Goal: Information Seeking & Learning: Learn about a topic

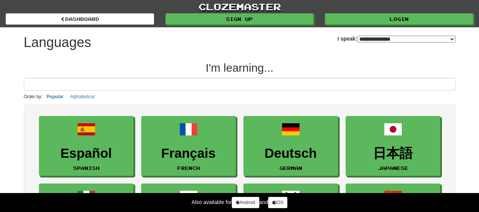
select select "*******"
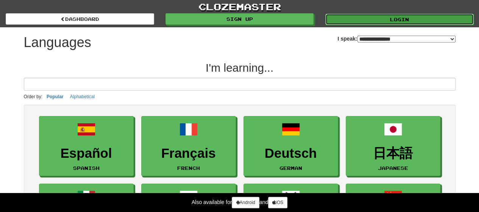
click at [376, 16] on link "Login" at bounding box center [399, 19] width 148 height 11
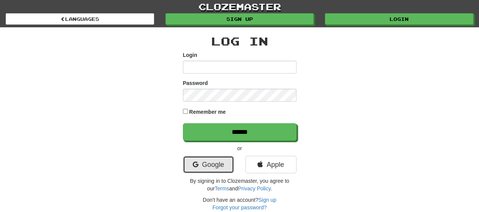
click at [209, 159] on link "Google" at bounding box center [208, 164] width 51 height 17
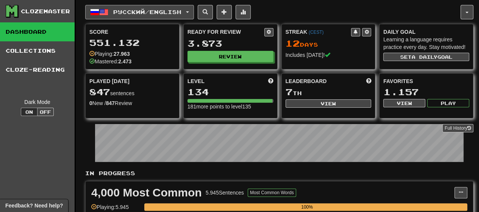
click at [157, 10] on span "Русский / English" at bounding box center [147, 12] width 68 height 6
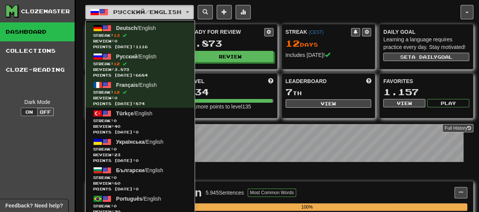
click at [156, 11] on span "Русский / English" at bounding box center [147, 12] width 68 height 6
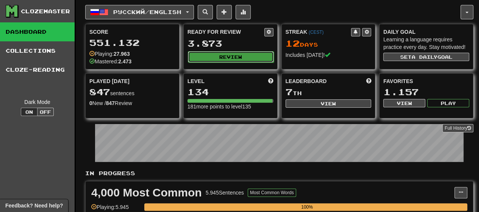
click at [216, 53] on button "Review" at bounding box center [231, 56] width 86 height 11
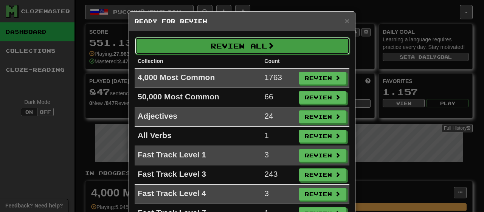
click at [233, 46] on button "Review All" at bounding box center [242, 45] width 215 height 17
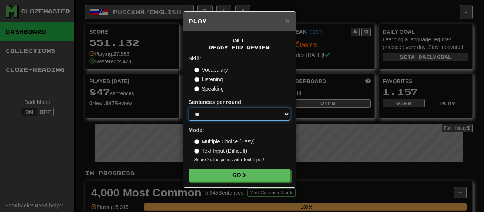
click at [237, 118] on select "* ** ** ** ** ** *** ********" at bounding box center [239, 113] width 101 height 13
select select "********"
click at [189, 107] on select "* ** ** ** ** ** *** ********" at bounding box center [239, 113] width 101 height 13
click at [213, 167] on form "Skill: Vocabulary Listening Speaking Sentences per round: * ** ** ** ** ** *** …" at bounding box center [239, 118] width 101 height 127
click at [252, 167] on form "Skill: Vocabulary Listening Speaking Sentences per round: * ** ** ** ** ** *** …" at bounding box center [239, 118] width 101 height 127
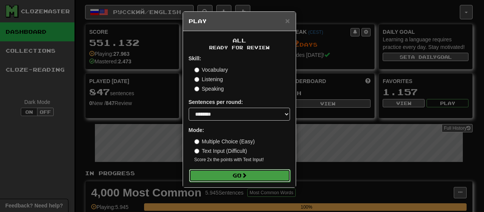
click at [247, 176] on span at bounding box center [244, 174] width 5 height 5
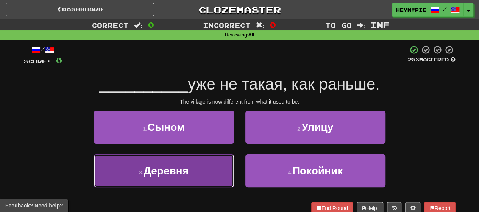
click at [185, 165] on span "Деревня" at bounding box center [165, 171] width 45 height 12
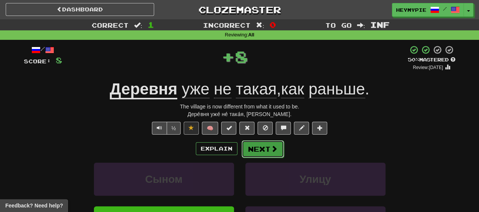
click at [255, 145] on button "Next" at bounding box center [262, 148] width 42 height 17
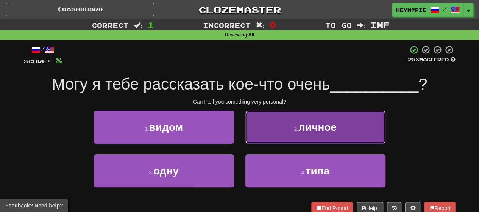
click at [335, 143] on button "2 . личное" at bounding box center [315, 127] width 140 height 33
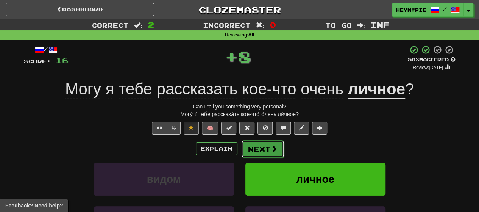
click at [276, 150] on span at bounding box center [274, 148] width 7 height 7
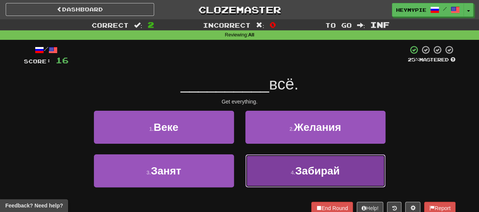
click at [291, 178] on button "4 . Забирай" at bounding box center [315, 170] width 140 height 33
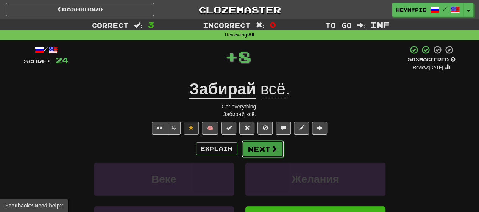
click at [262, 148] on button "Next" at bounding box center [262, 148] width 42 height 17
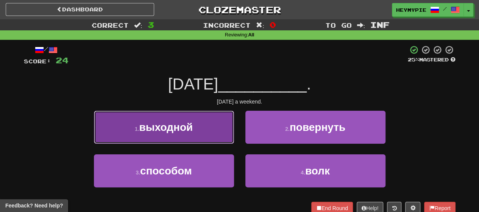
click at [187, 132] on span "выходной" at bounding box center [166, 127] width 54 height 12
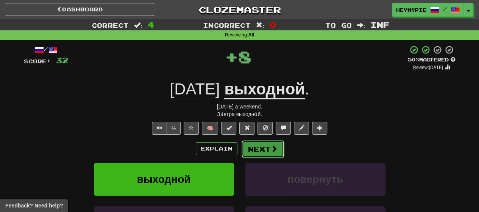
click at [252, 149] on button "Next" at bounding box center [262, 148] width 42 height 17
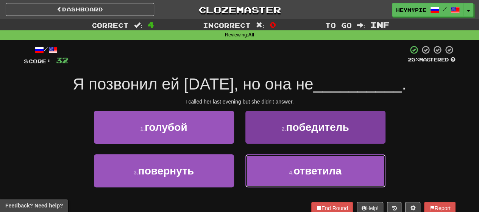
click at [281, 169] on button "4 . ответила" at bounding box center [315, 170] width 140 height 33
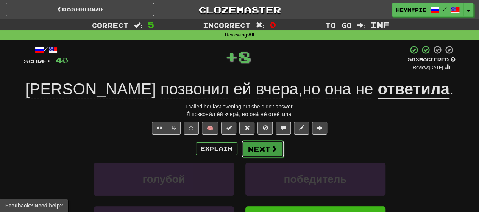
click at [260, 143] on button "Next" at bounding box center [262, 148] width 42 height 17
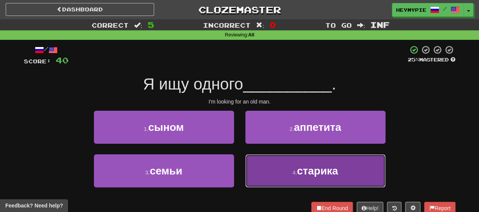
click at [301, 174] on span "старика" at bounding box center [317, 171] width 41 height 12
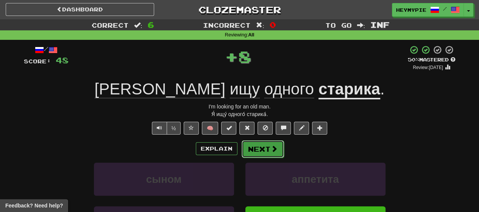
click at [261, 156] on button "Next" at bounding box center [262, 148] width 42 height 17
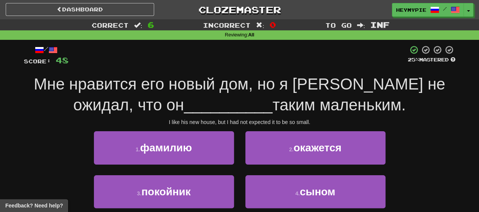
scroll to position [38, 0]
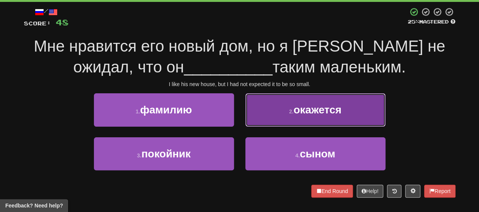
click at [308, 109] on span "окажется" at bounding box center [317, 110] width 48 height 12
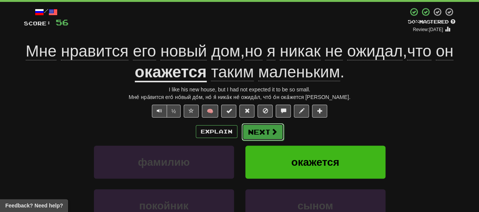
click at [261, 126] on button "Next" at bounding box center [262, 131] width 42 height 17
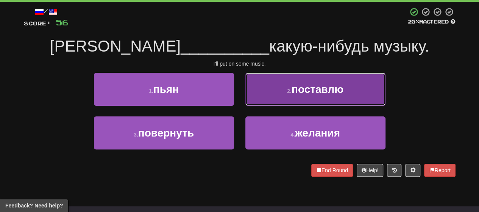
click at [286, 85] on button "2 . поставлю" at bounding box center [315, 89] width 140 height 33
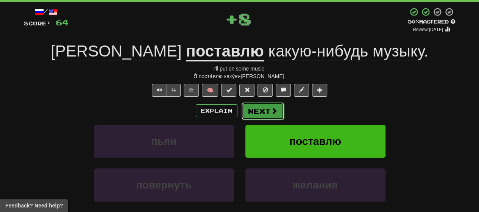
click at [257, 106] on button "Next" at bounding box center [262, 110] width 42 height 17
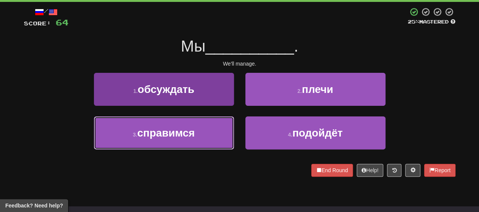
click at [170, 134] on span "справимся" at bounding box center [166, 133] width 58 height 12
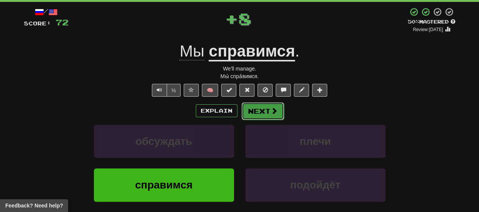
click at [256, 108] on button "Next" at bounding box center [262, 110] width 42 height 17
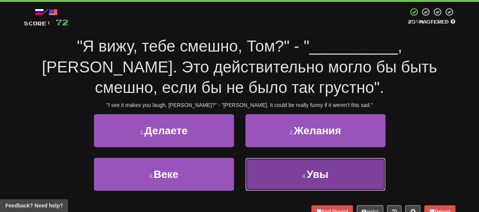
click at [279, 174] on button "4 . Увы" at bounding box center [315, 173] width 140 height 33
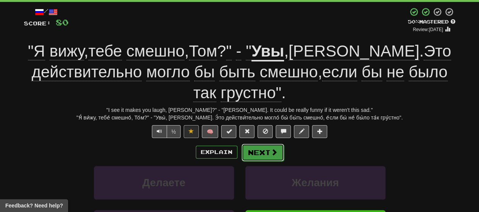
click at [273, 148] on span at bounding box center [274, 151] width 7 height 7
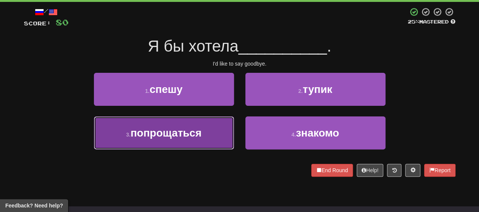
click at [203, 131] on button "3 . попрощаться" at bounding box center [164, 132] width 140 height 33
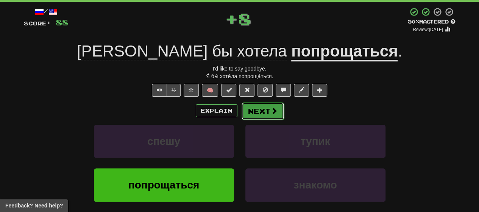
click at [254, 112] on button "Next" at bounding box center [262, 110] width 42 height 17
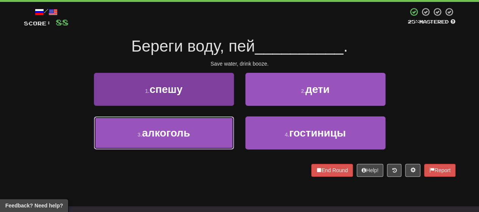
drag, startPoint x: 186, startPoint y: 128, endPoint x: 192, endPoint y: 125, distance: 6.8
click at [187, 128] on span "алкоголь" at bounding box center [166, 133] width 48 height 12
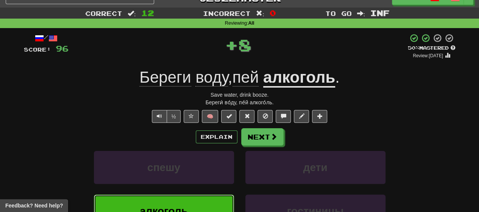
scroll to position [0, 0]
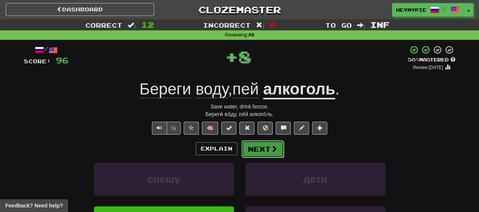
click at [257, 148] on button "Next" at bounding box center [262, 148] width 42 height 17
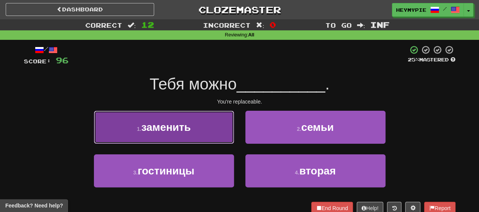
click at [217, 122] on button "1 . заменить" at bounding box center [164, 127] width 140 height 33
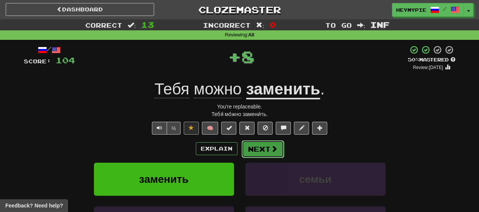
click at [269, 151] on button "Next" at bounding box center [262, 148] width 42 height 17
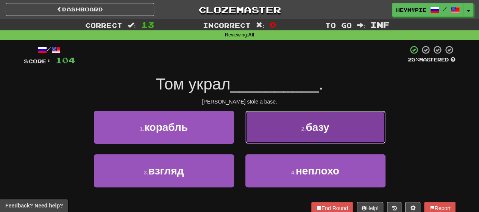
click at [307, 126] on span "базу" at bounding box center [316, 127] width 23 height 12
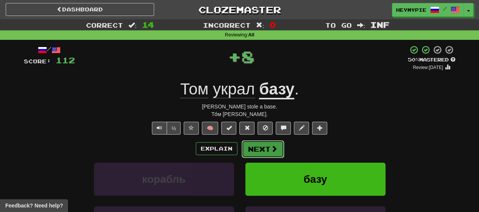
click at [265, 144] on button "Next" at bounding box center [262, 148] width 42 height 17
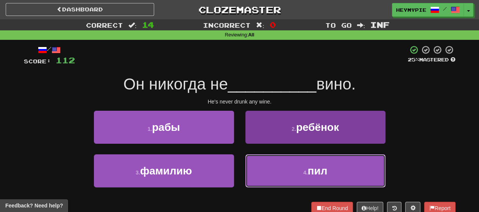
click at [290, 175] on button "4 . пил" at bounding box center [315, 170] width 140 height 33
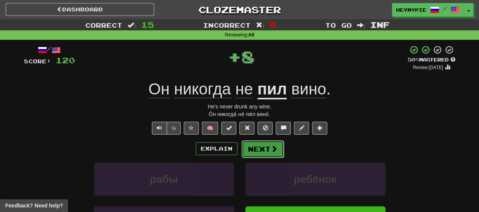
click at [271, 151] on span at bounding box center [274, 148] width 7 height 7
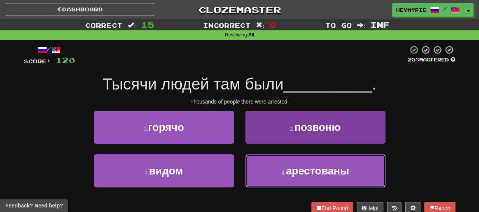
drag, startPoint x: 266, startPoint y: 164, endPoint x: 271, endPoint y: 162, distance: 4.7
click at [267, 164] on button "4 . арестованы" at bounding box center [315, 170] width 140 height 33
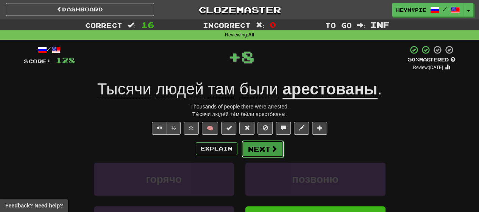
click at [265, 152] on button "Next" at bounding box center [262, 148] width 42 height 17
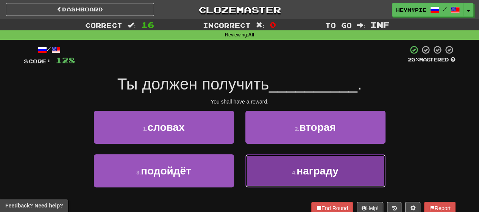
click at [279, 162] on button "4 . награду" at bounding box center [315, 170] width 140 height 33
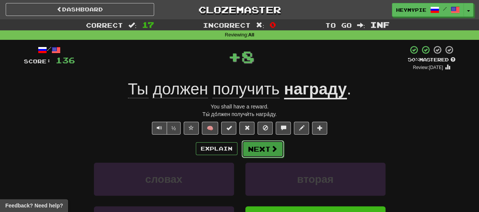
click at [255, 152] on button "Next" at bounding box center [262, 148] width 42 height 17
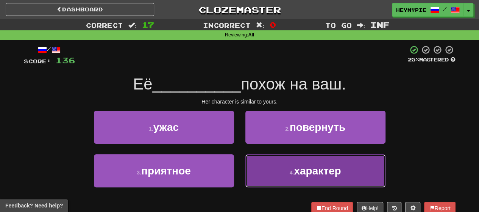
click at [279, 171] on button "4 . характер" at bounding box center [315, 170] width 140 height 33
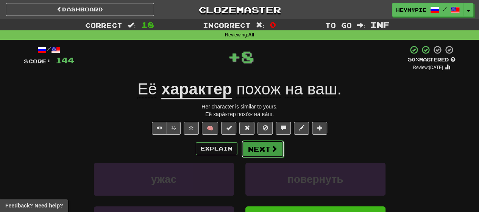
click at [269, 153] on button "Next" at bounding box center [262, 148] width 42 height 17
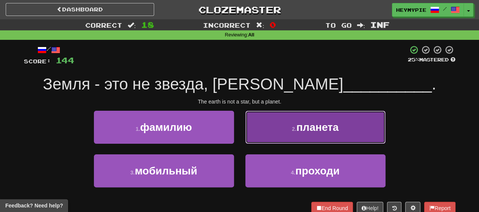
click at [269, 134] on button "2 . планета" at bounding box center [315, 127] width 140 height 33
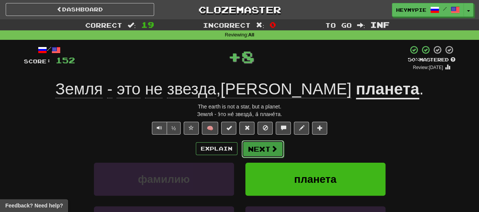
click at [254, 152] on button "Next" at bounding box center [262, 148] width 42 height 17
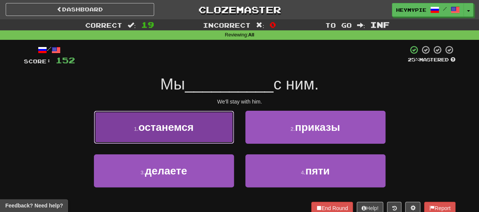
click at [187, 132] on span "останемся" at bounding box center [165, 127] width 55 height 12
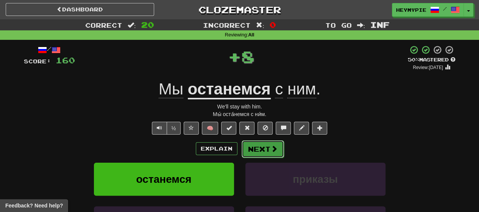
click at [266, 151] on button "Next" at bounding box center [262, 148] width 42 height 17
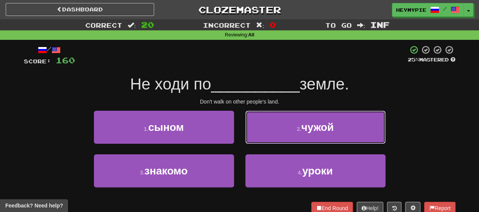
click at [266, 137] on button "2 . чужой" at bounding box center [315, 127] width 140 height 33
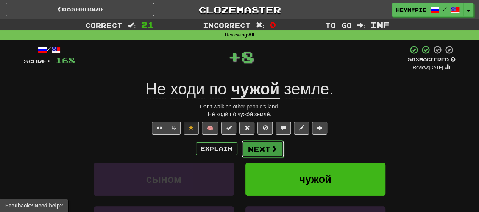
click at [260, 153] on button "Next" at bounding box center [262, 148] width 42 height 17
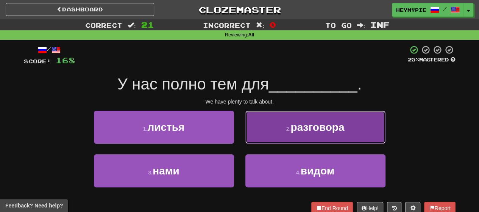
click at [281, 129] on button "2 . разговора" at bounding box center [315, 127] width 140 height 33
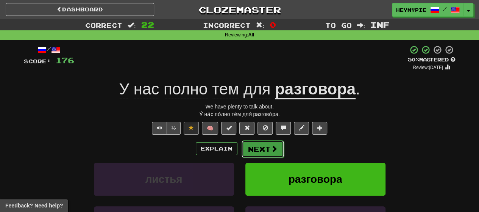
click at [260, 150] on button "Next" at bounding box center [262, 148] width 42 height 17
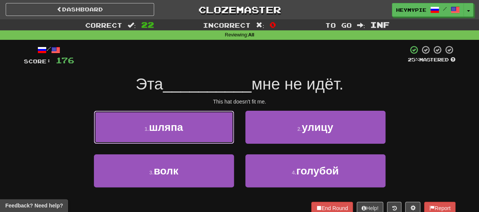
click at [202, 134] on button "1 . шляпа" at bounding box center [164, 127] width 140 height 33
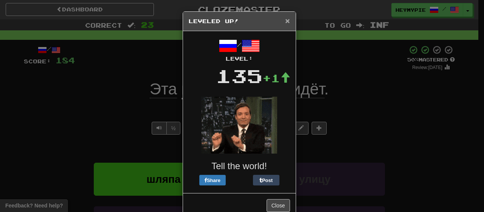
click at [286, 18] on span "×" at bounding box center [287, 20] width 5 height 9
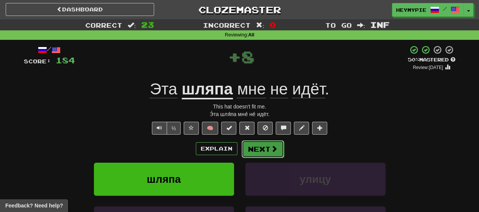
click at [269, 150] on button "Next" at bounding box center [262, 148] width 42 height 17
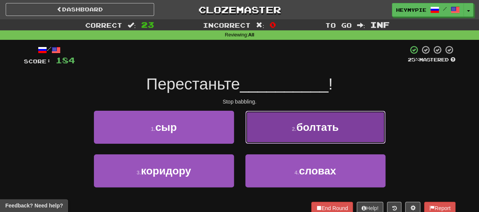
click at [288, 117] on button "2 . болтать" at bounding box center [315, 127] width 140 height 33
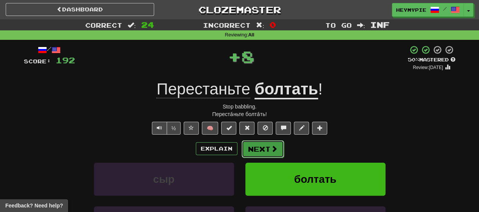
click at [271, 146] on span at bounding box center [274, 148] width 7 height 7
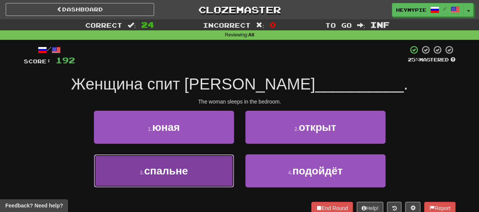
click at [194, 165] on button "3 . спальне" at bounding box center [164, 170] width 140 height 33
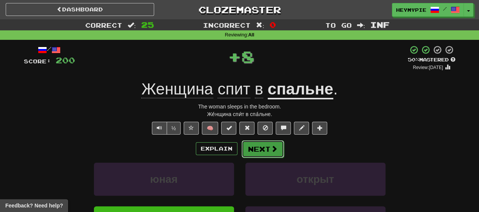
click at [265, 146] on button "Next" at bounding box center [262, 148] width 42 height 17
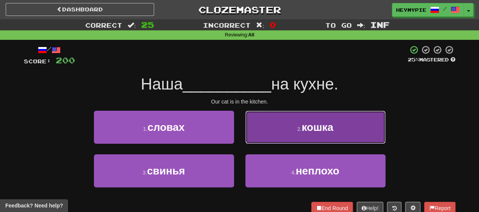
click at [279, 128] on button "2 . кошка" at bounding box center [315, 127] width 140 height 33
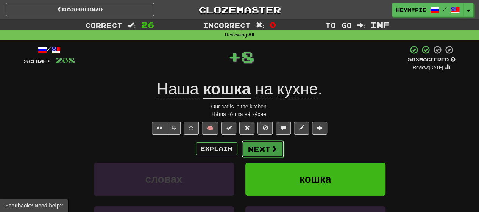
click at [263, 145] on button "Next" at bounding box center [262, 148] width 42 height 17
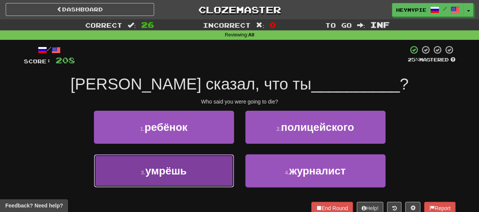
click at [193, 160] on button "3 . умрёшь" at bounding box center [164, 170] width 140 height 33
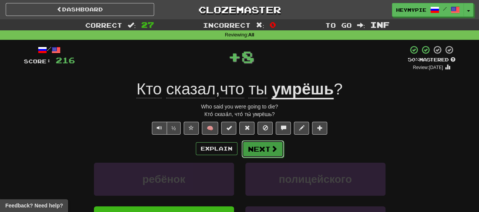
click at [263, 146] on button "Next" at bounding box center [262, 148] width 42 height 17
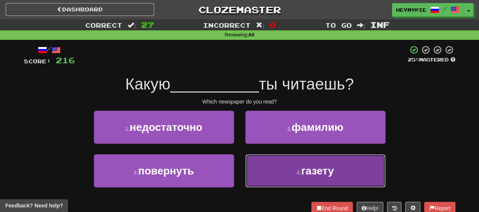
click at [266, 165] on button "4 . газету" at bounding box center [315, 170] width 140 height 33
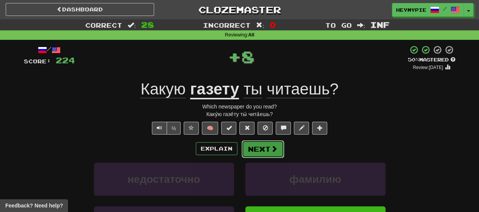
click at [263, 143] on button "Next" at bounding box center [262, 148] width 42 height 17
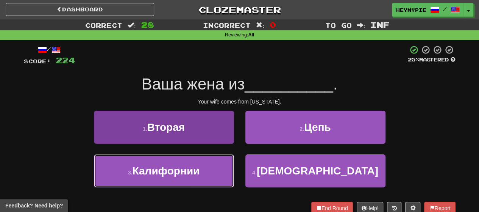
click at [180, 174] on span "Калифорнии" at bounding box center [165, 171] width 67 height 12
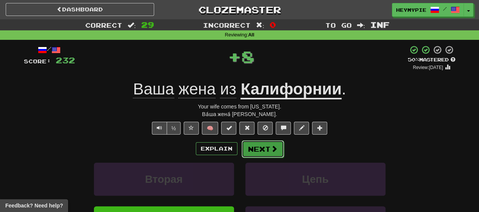
click at [263, 149] on button "Next" at bounding box center [262, 148] width 42 height 17
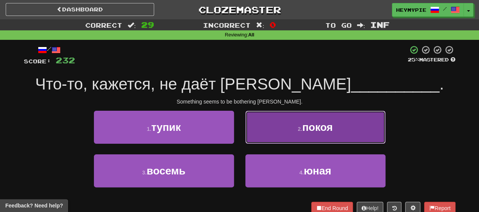
click at [272, 131] on button "2 . покоя" at bounding box center [315, 127] width 140 height 33
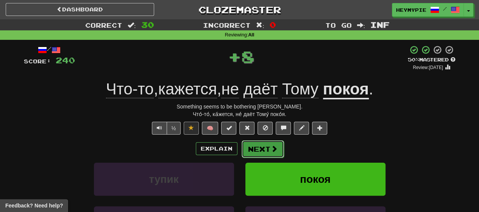
click at [271, 146] on span at bounding box center [274, 148] width 7 height 7
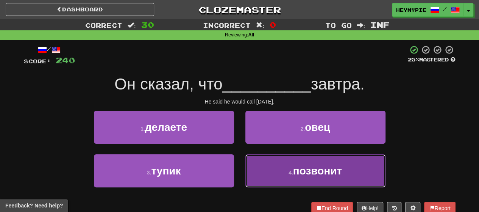
click at [276, 179] on button "4 . позвонит" at bounding box center [315, 170] width 140 height 33
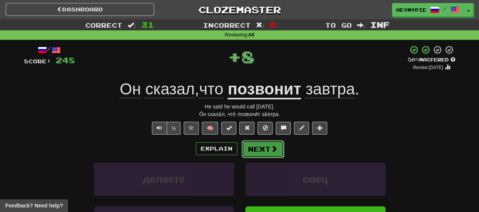
click at [264, 145] on button "Next" at bounding box center [262, 148] width 42 height 17
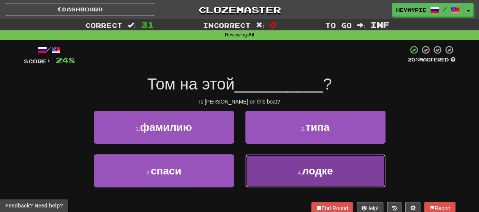
click at [259, 154] on button "4 . лодке" at bounding box center [315, 170] width 140 height 33
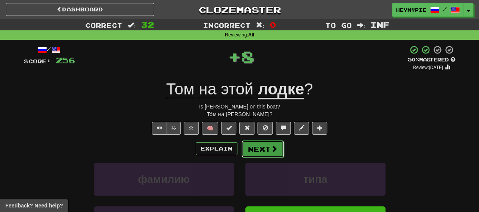
click at [259, 150] on button "Next" at bounding box center [262, 148] width 42 height 17
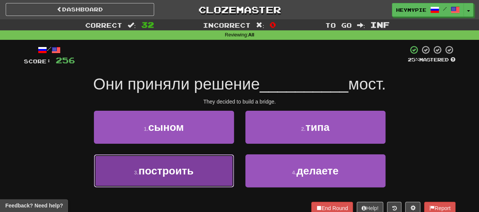
click at [209, 164] on button "3 . построить" at bounding box center [164, 170] width 140 height 33
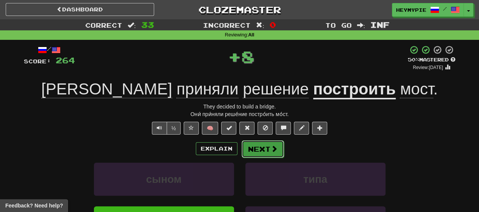
click at [272, 143] on button "Next" at bounding box center [262, 148] width 42 height 17
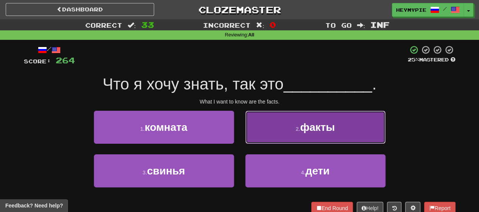
click at [281, 129] on button "2 . факты" at bounding box center [315, 127] width 140 height 33
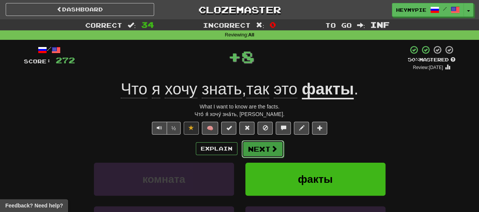
click at [262, 143] on button "Next" at bounding box center [262, 148] width 42 height 17
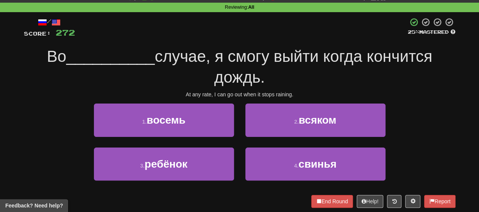
scroll to position [38, 0]
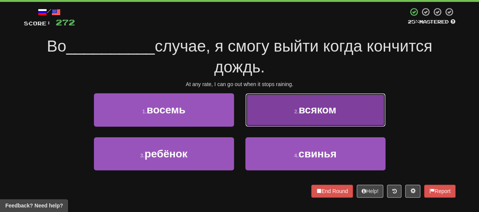
click at [279, 102] on button "2 . всяком" at bounding box center [315, 109] width 140 height 33
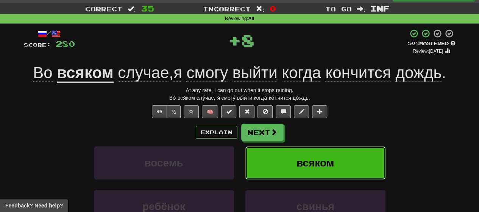
scroll to position [0, 0]
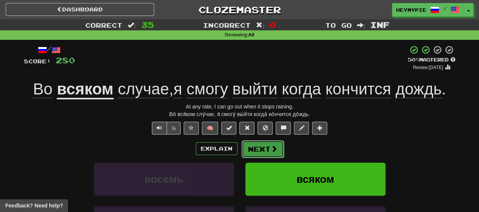
click at [255, 146] on button "Next" at bounding box center [262, 148] width 42 height 17
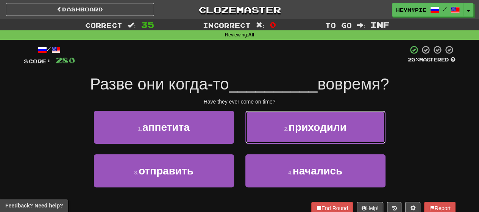
drag, startPoint x: 256, startPoint y: 125, endPoint x: 254, endPoint y: 119, distance: 6.5
click at [254, 119] on button "2 . приходили" at bounding box center [315, 127] width 140 height 33
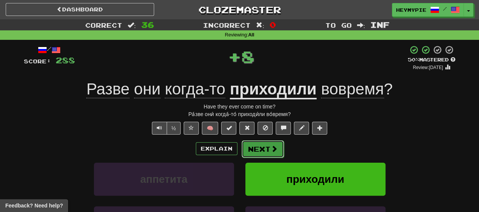
click at [254, 151] on button "Next" at bounding box center [262, 148] width 42 height 17
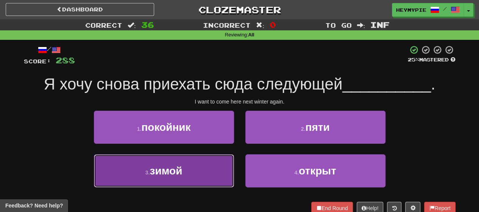
click at [202, 167] on button "3 . зимой" at bounding box center [164, 170] width 140 height 33
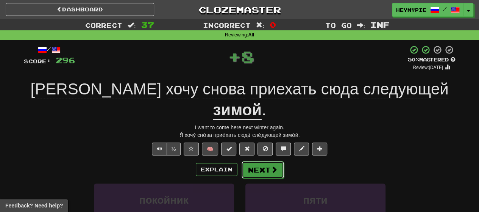
click at [260, 161] on button "Next" at bounding box center [262, 169] width 42 height 17
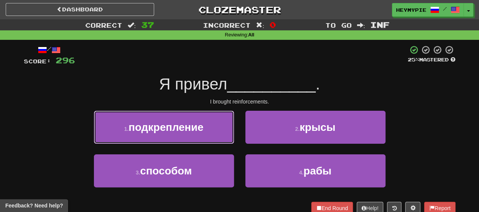
click at [204, 136] on button "1 . подкрепление" at bounding box center [164, 127] width 140 height 33
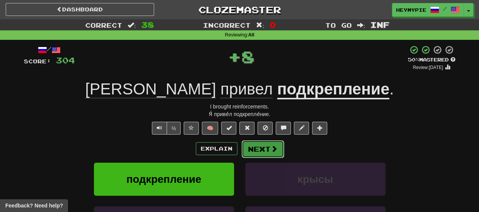
click at [266, 143] on button "Next" at bounding box center [262, 148] width 42 height 17
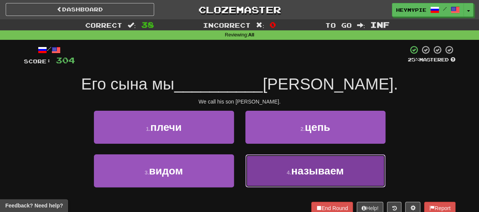
click at [259, 156] on button "4 . называем" at bounding box center [315, 170] width 140 height 33
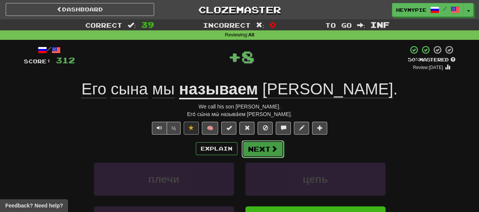
click at [260, 148] on button "Next" at bounding box center [262, 148] width 42 height 17
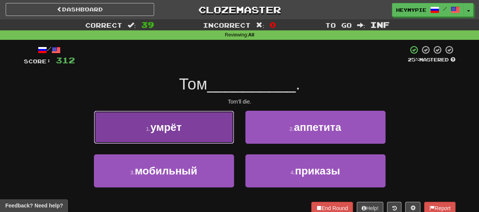
click at [191, 123] on button "1 . умрёт" at bounding box center [164, 127] width 140 height 33
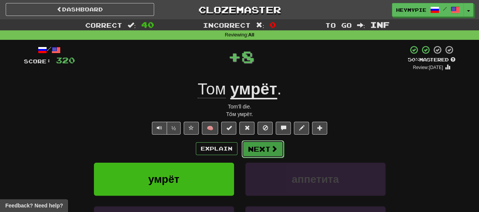
click at [256, 149] on button "Next" at bounding box center [262, 148] width 42 height 17
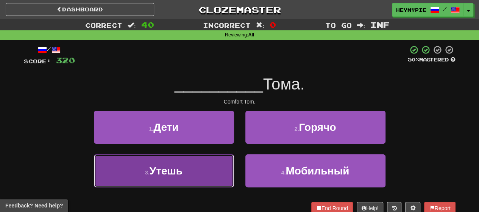
click at [214, 159] on button "3 . Утешь" at bounding box center [164, 170] width 140 height 33
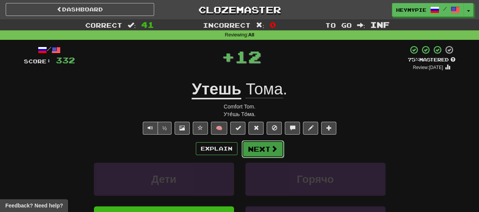
click at [262, 148] on button "Next" at bounding box center [262, 148] width 42 height 17
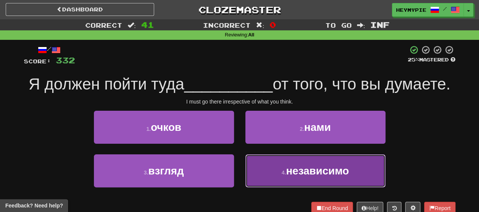
click at [279, 162] on button "4 . независимо" at bounding box center [315, 170] width 140 height 33
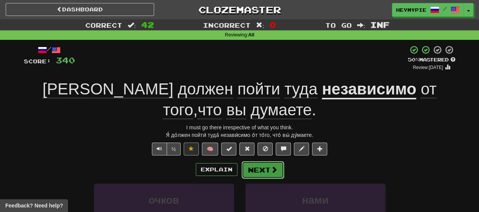
click at [271, 171] on span at bounding box center [274, 169] width 7 height 7
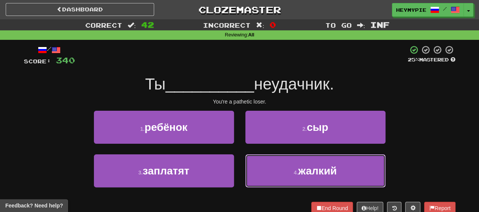
click at [257, 157] on button "4 . жалкий" at bounding box center [315, 170] width 140 height 33
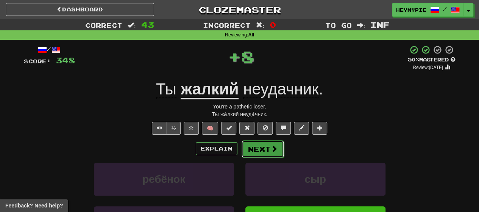
click at [256, 149] on button "Next" at bounding box center [262, 148] width 42 height 17
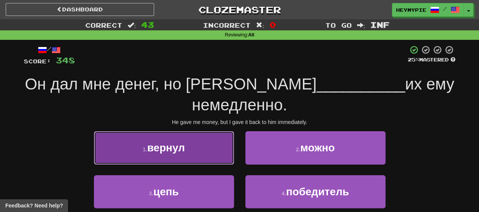
click at [205, 134] on button "1 . вернул" at bounding box center [164, 147] width 140 height 33
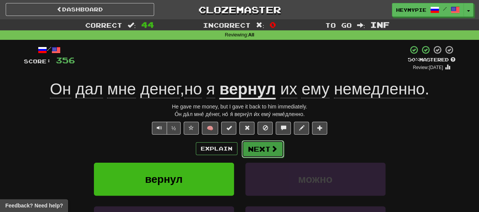
click at [267, 149] on button "Next" at bounding box center [262, 148] width 42 height 17
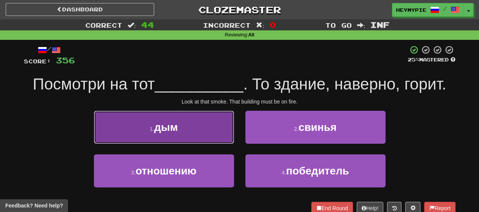
click at [186, 130] on button "1 . дым" at bounding box center [164, 127] width 140 height 33
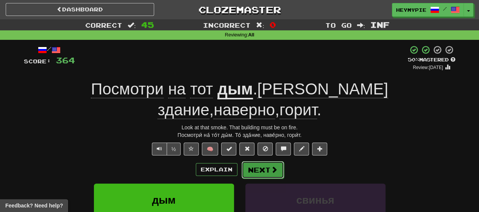
click at [260, 161] on button "Next" at bounding box center [262, 169] width 42 height 17
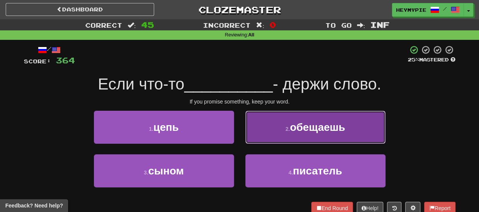
click at [267, 122] on button "2 . обещаешь" at bounding box center [315, 127] width 140 height 33
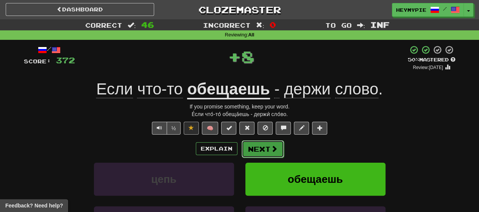
click at [260, 147] on button "Next" at bounding box center [262, 148] width 42 height 17
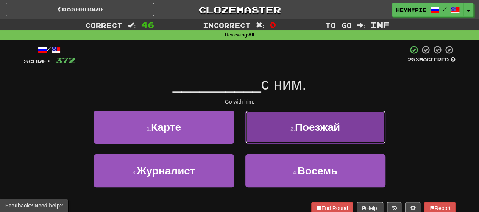
click at [285, 129] on button "2 . Поезжай" at bounding box center [315, 127] width 140 height 33
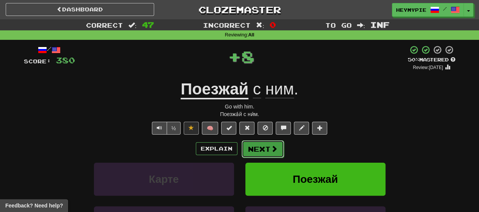
click at [252, 148] on button "Next" at bounding box center [262, 148] width 42 height 17
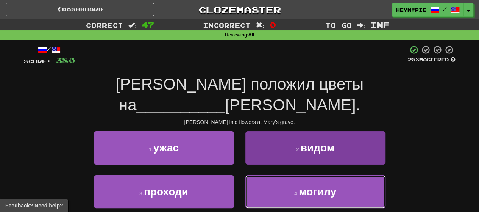
click at [302, 178] on button "4 . могилу" at bounding box center [315, 191] width 140 height 33
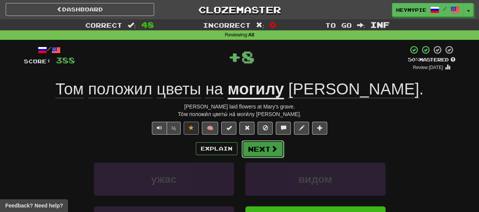
click at [264, 155] on button "Next" at bounding box center [262, 148] width 42 height 17
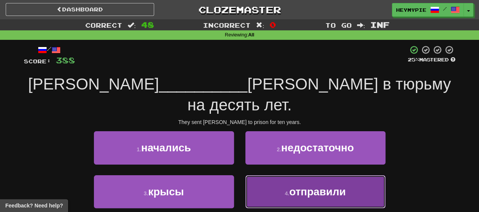
click at [280, 181] on button "4 . отправили" at bounding box center [315, 191] width 140 height 33
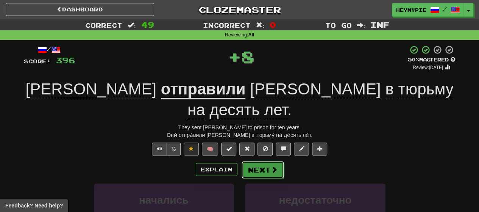
click at [270, 161] on button "Next" at bounding box center [262, 169] width 42 height 17
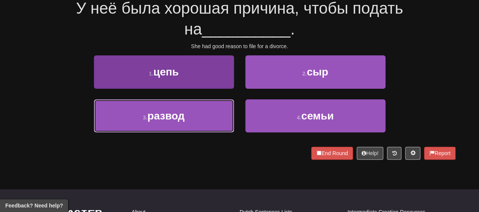
drag, startPoint x: 202, startPoint y: 113, endPoint x: 208, endPoint y: 113, distance: 6.1
click at [202, 113] on button "3 . развод" at bounding box center [164, 115] width 140 height 33
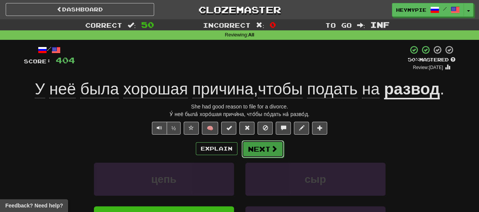
click at [273, 146] on span at bounding box center [274, 148] width 7 height 7
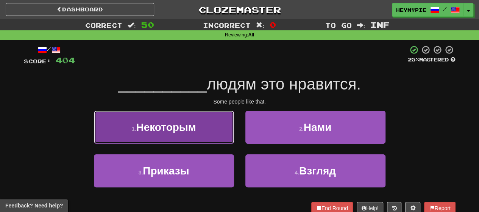
click at [179, 120] on button "1 . Некоторым" at bounding box center [164, 127] width 140 height 33
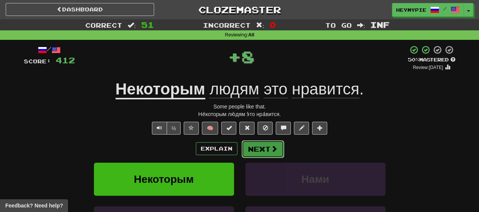
click at [262, 146] on button "Next" at bounding box center [262, 148] width 42 height 17
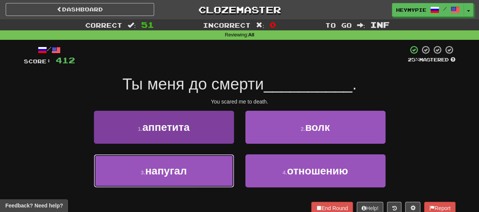
click at [206, 170] on button "3 . напугал" at bounding box center [164, 170] width 140 height 33
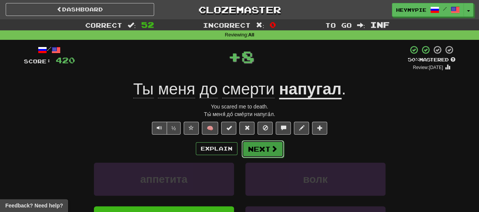
click at [260, 151] on button "Next" at bounding box center [262, 148] width 42 height 17
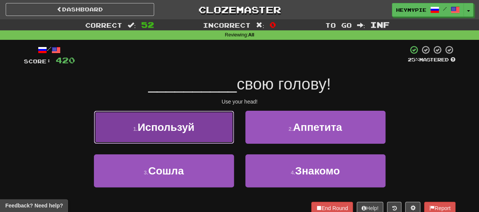
click at [182, 129] on span "Используй" at bounding box center [165, 127] width 57 height 12
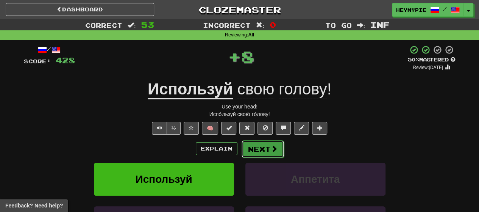
click at [265, 150] on button "Next" at bounding box center [262, 148] width 42 height 17
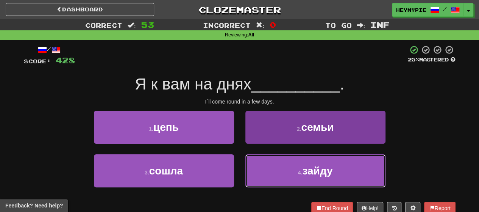
click at [261, 177] on button "4 . зайду" at bounding box center [315, 170] width 140 height 33
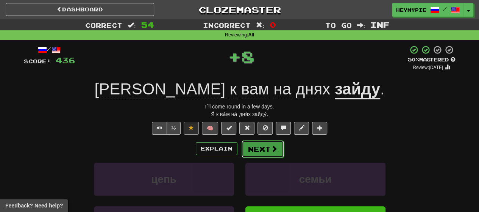
click at [262, 150] on button "Next" at bounding box center [262, 148] width 42 height 17
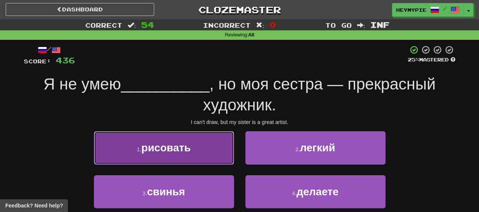
click at [183, 146] on span "рисовать" at bounding box center [165, 148] width 49 height 12
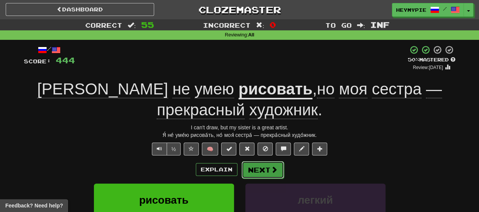
click at [266, 164] on button "Next" at bounding box center [262, 169] width 42 height 17
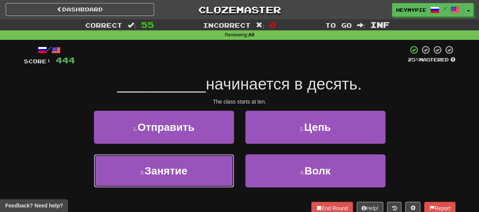
click at [200, 161] on button "3 . [GEOGRAPHIC_DATA]" at bounding box center [164, 170] width 140 height 33
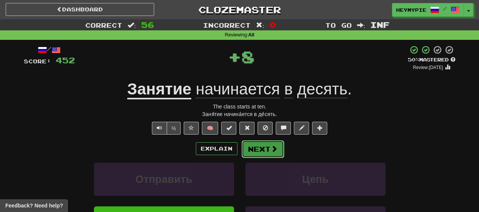
click at [266, 145] on button "Next" at bounding box center [262, 148] width 42 height 17
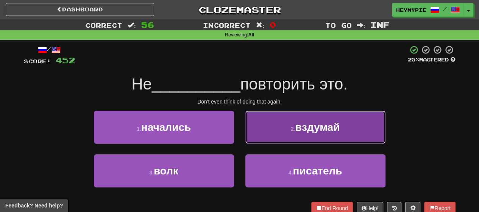
click at [257, 134] on button "2 . вздумай" at bounding box center [315, 127] width 140 height 33
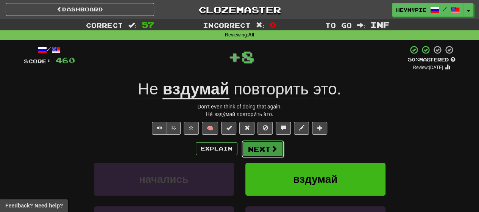
click at [257, 154] on button "Next" at bounding box center [262, 148] width 42 height 17
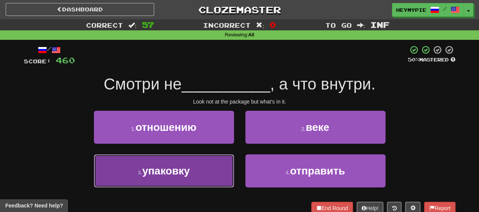
click at [198, 167] on button "3 . упаковку" at bounding box center [164, 170] width 140 height 33
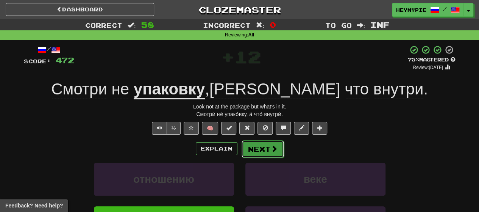
click at [271, 152] on span at bounding box center [274, 148] width 7 height 7
